Goal: Transaction & Acquisition: Purchase product/service

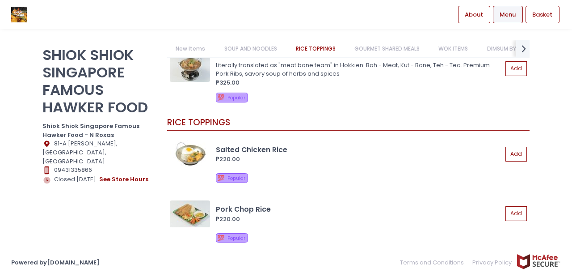
scroll to position [329, 0]
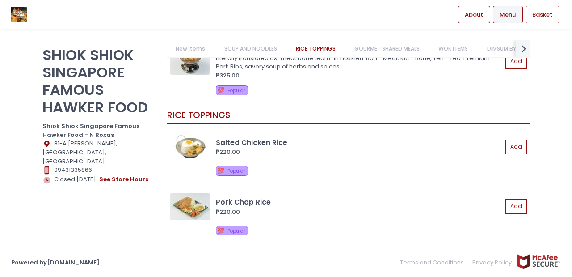
click at [395, 47] on link "GOURMET SHARED MEALS" at bounding box center [387, 48] width 83 height 17
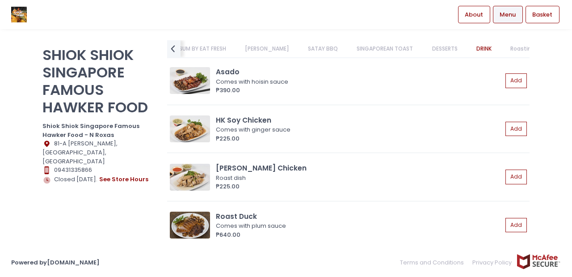
scroll to position [5016, 0]
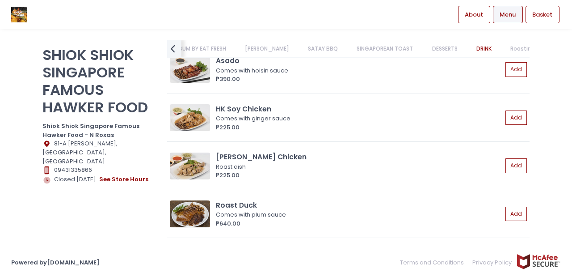
click at [175, 51] on icon "prev Created with Sketch." at bounding box center [172, 48] width 13 height 13
click at [294, 42] on link "WOK ITEMS" at bounding box center [287, 48] width 47 height 17
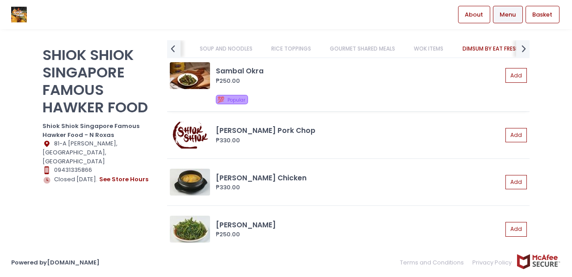
scroll to position [1589, 0]
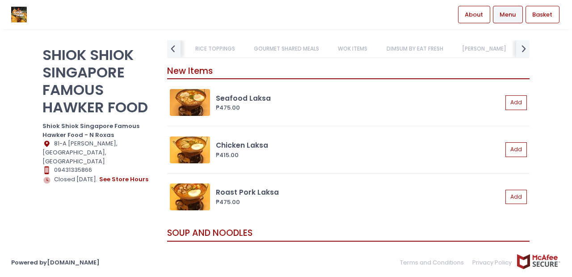
scroll to position [0, 129]
click at [518, 14] on link "Menu" at bounding box center [508, 14] width 30 height 17
click at [291, 51] on link "WOK ITEMS" at bounding box center [275, 48] width 47 height 17
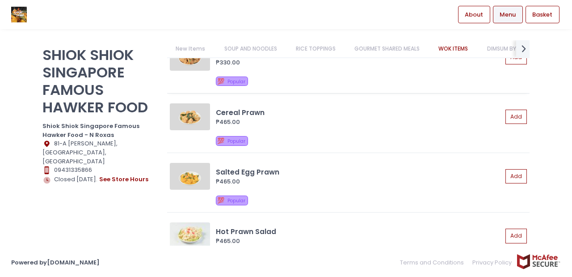
scroll to position [1341, 0]
